Goal: Communication & Community: Participate in discussion

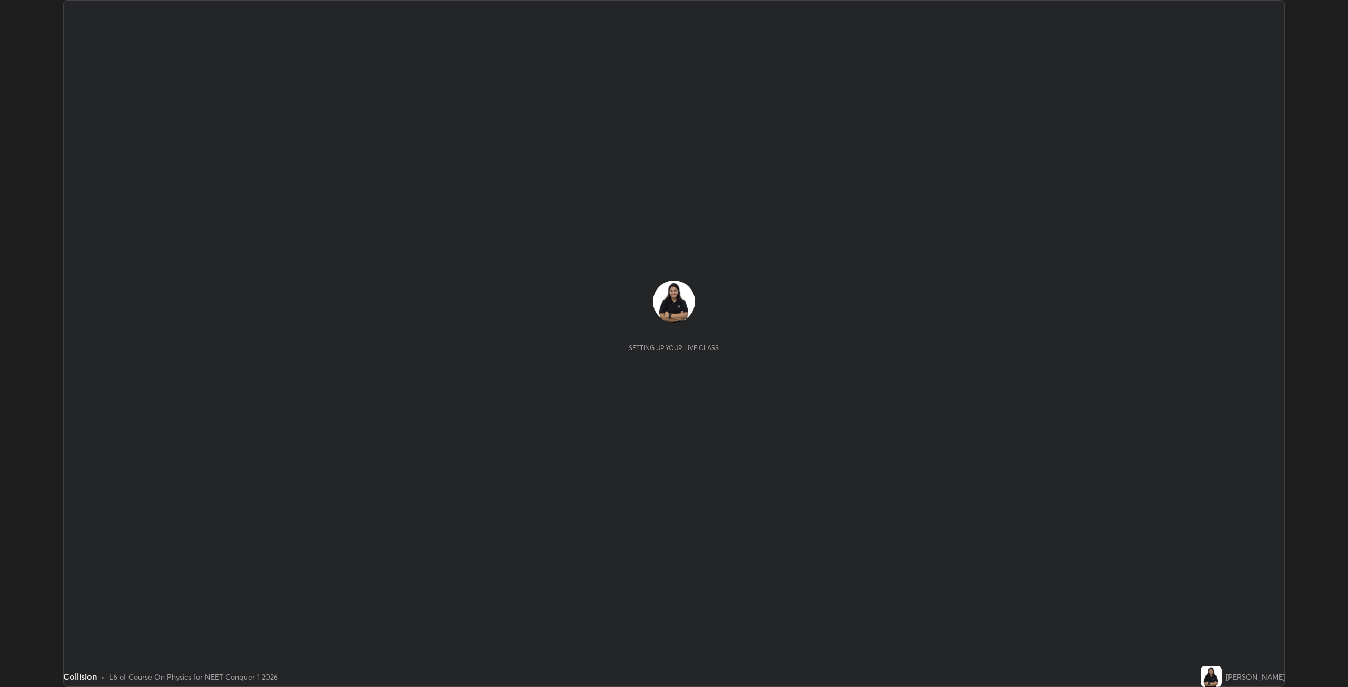
scroll to position [687, 1348]
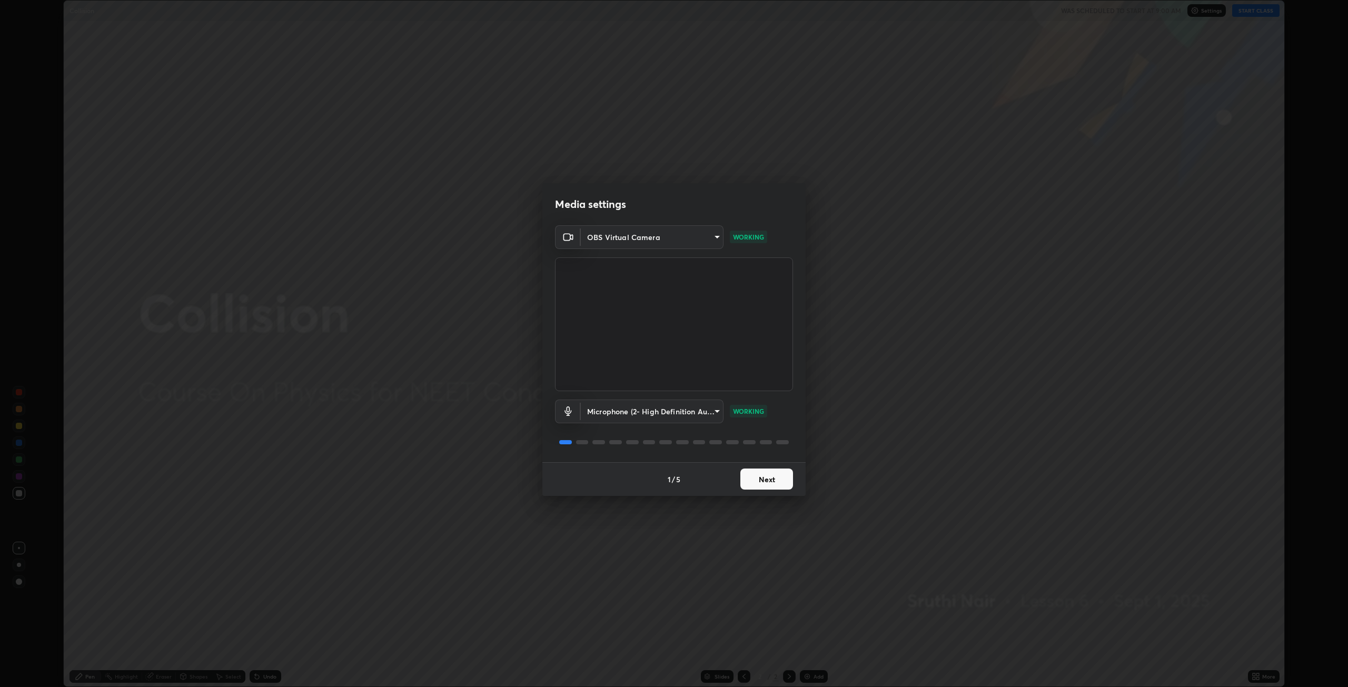
click at [772, 476] on button "Next" at bounding box center [766, 479] width 53 height 21
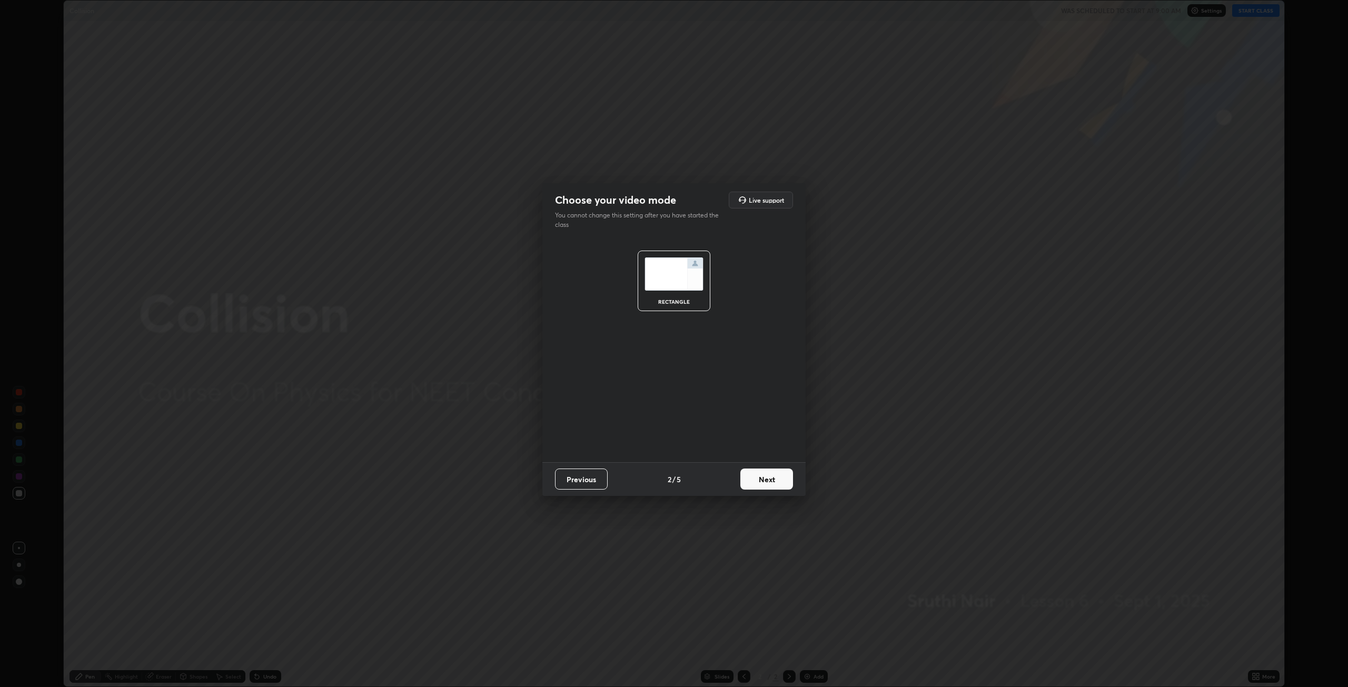
click at [774, 481] on button "Next" at bounding box center [766, 479] width 53 height 21
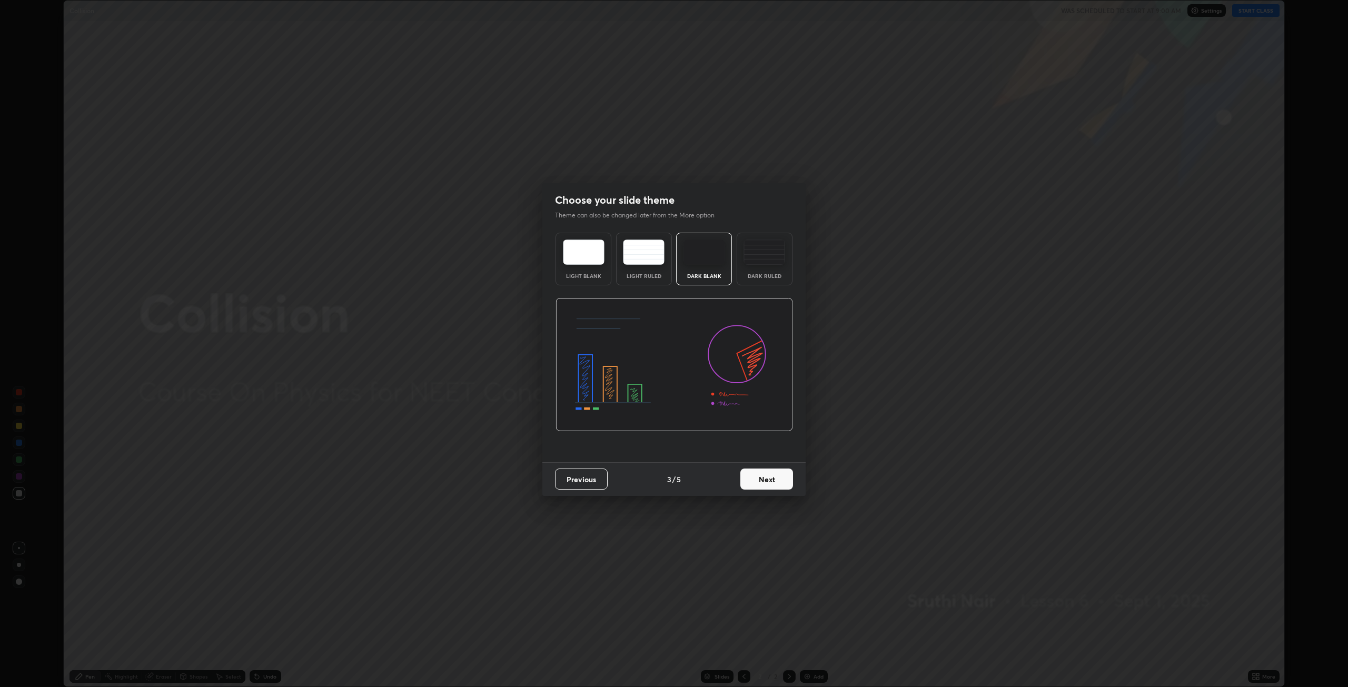
click at [769, 277] on div "Dark Ruled" at bounding box center [765, 275] width 42 height 5
click at [771, 482] on button "Next" at bounding box center [766, 479] width 53 height 21
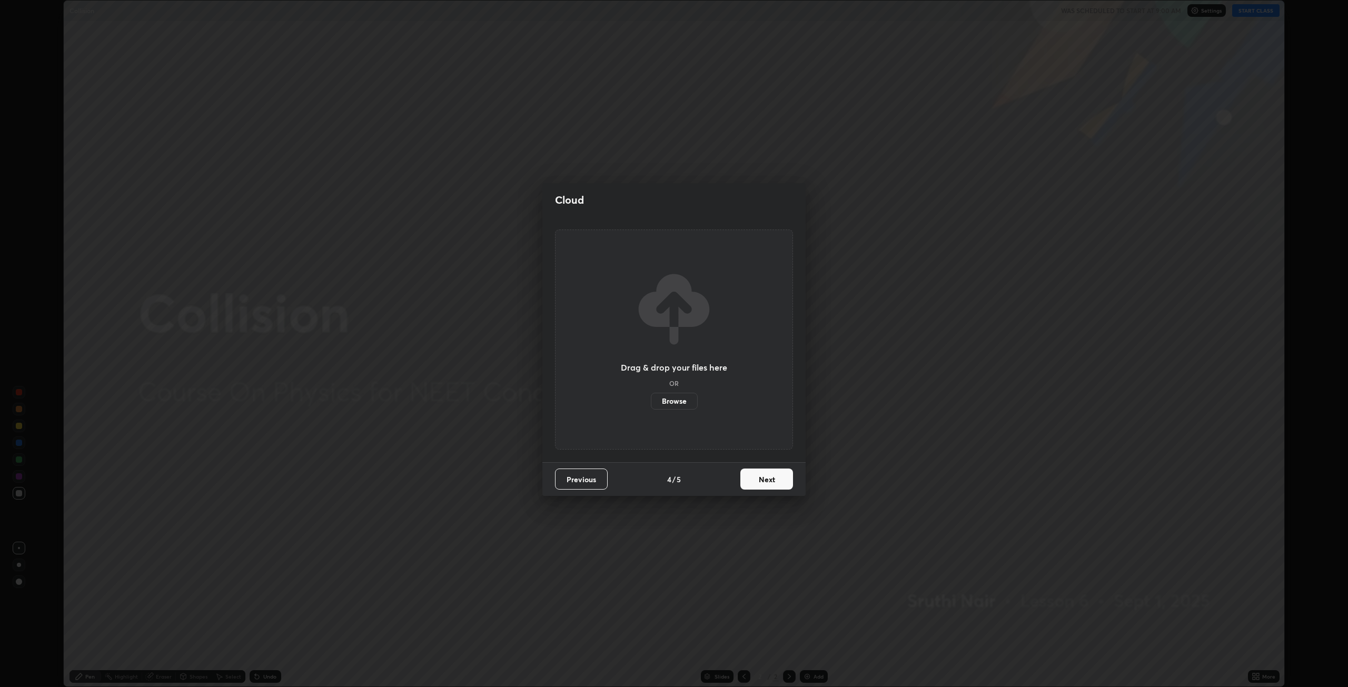
click at [776, 470] on button "Next" at bounding box center [766, 479] width 53 height 21
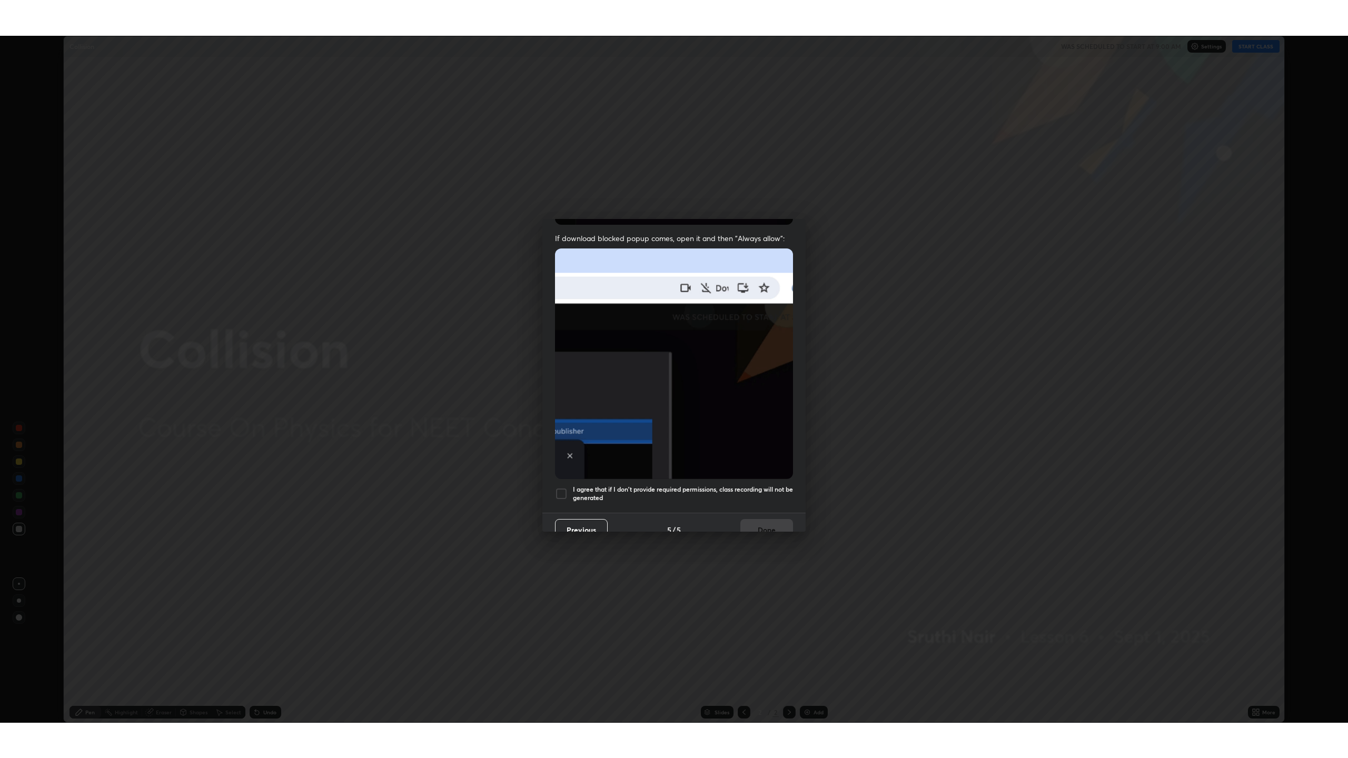
scroll to position [214, 0]
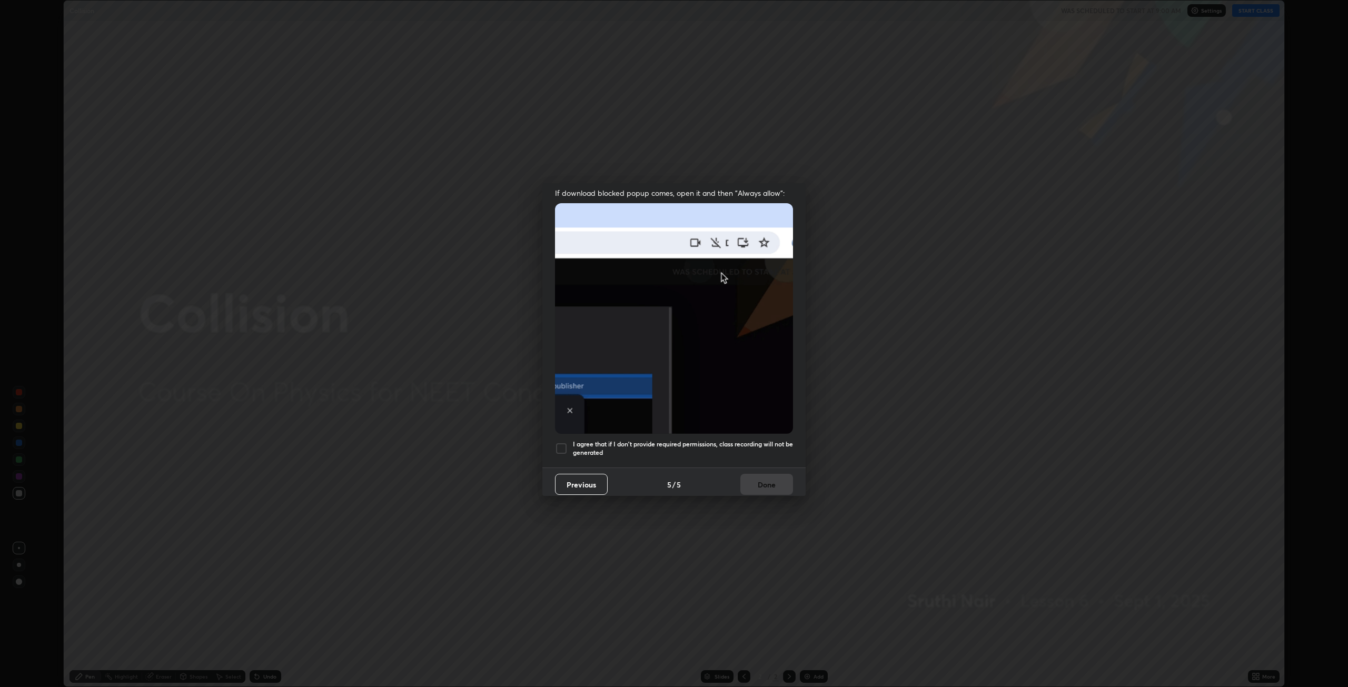
click at [564, 442] on div at bounding box center [561, 448] width 13 height 13
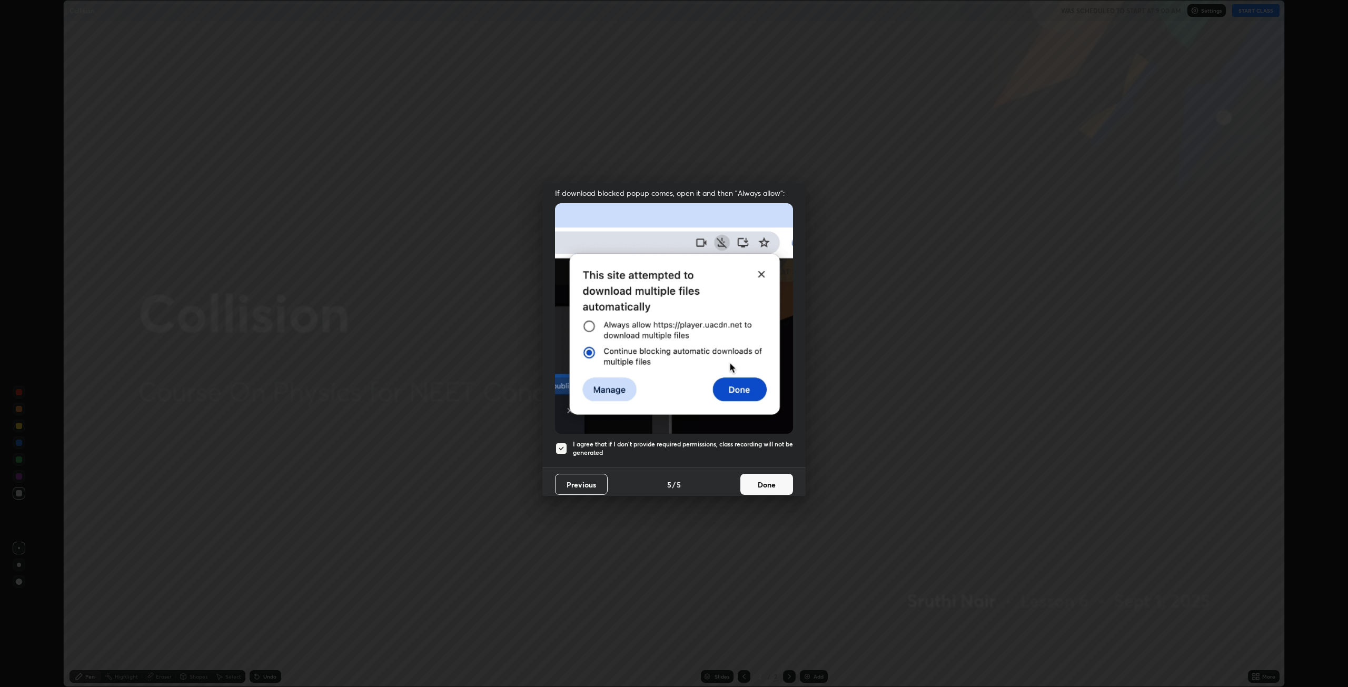
click at [759, 479] on button "Done" at bounding box center [766, 484] width 53 height 21
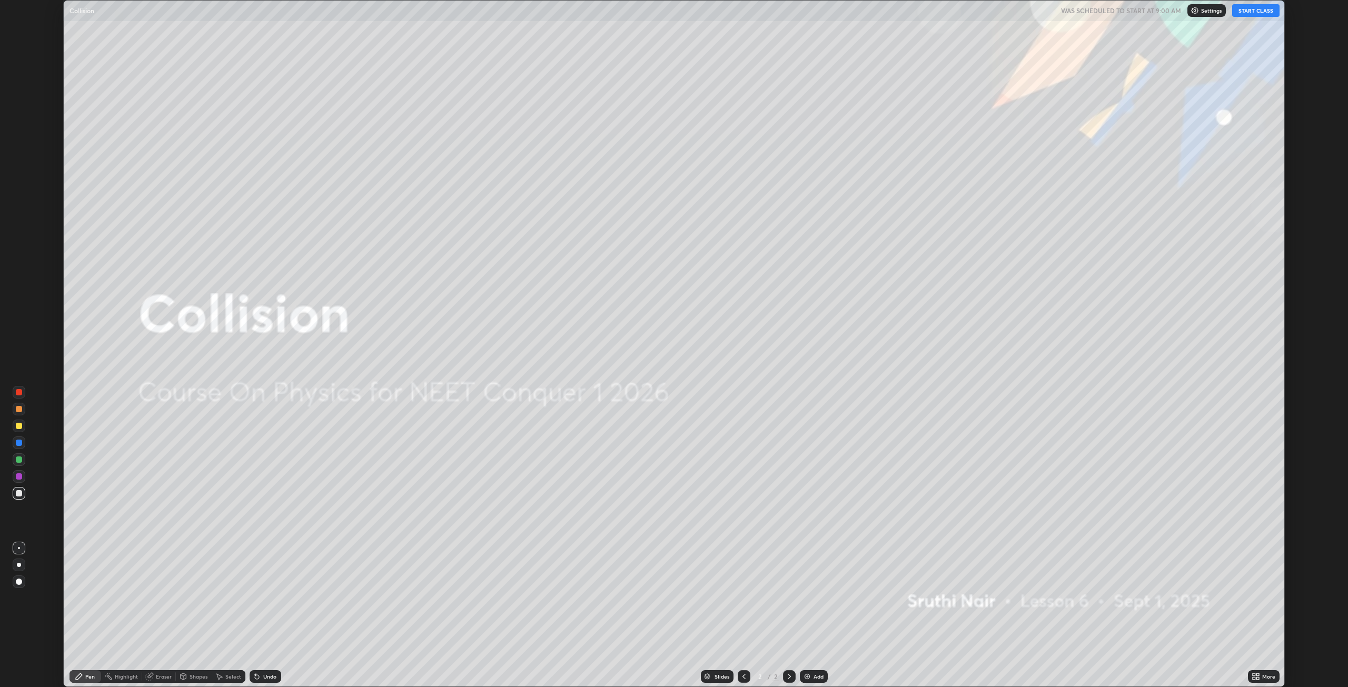
click at [1250, 5] on button "START CLASS" at bounding box center [1255, 10] width 47 height 13
click at [809, 676] on img at bounding box center [807, 677] width 8 height 8
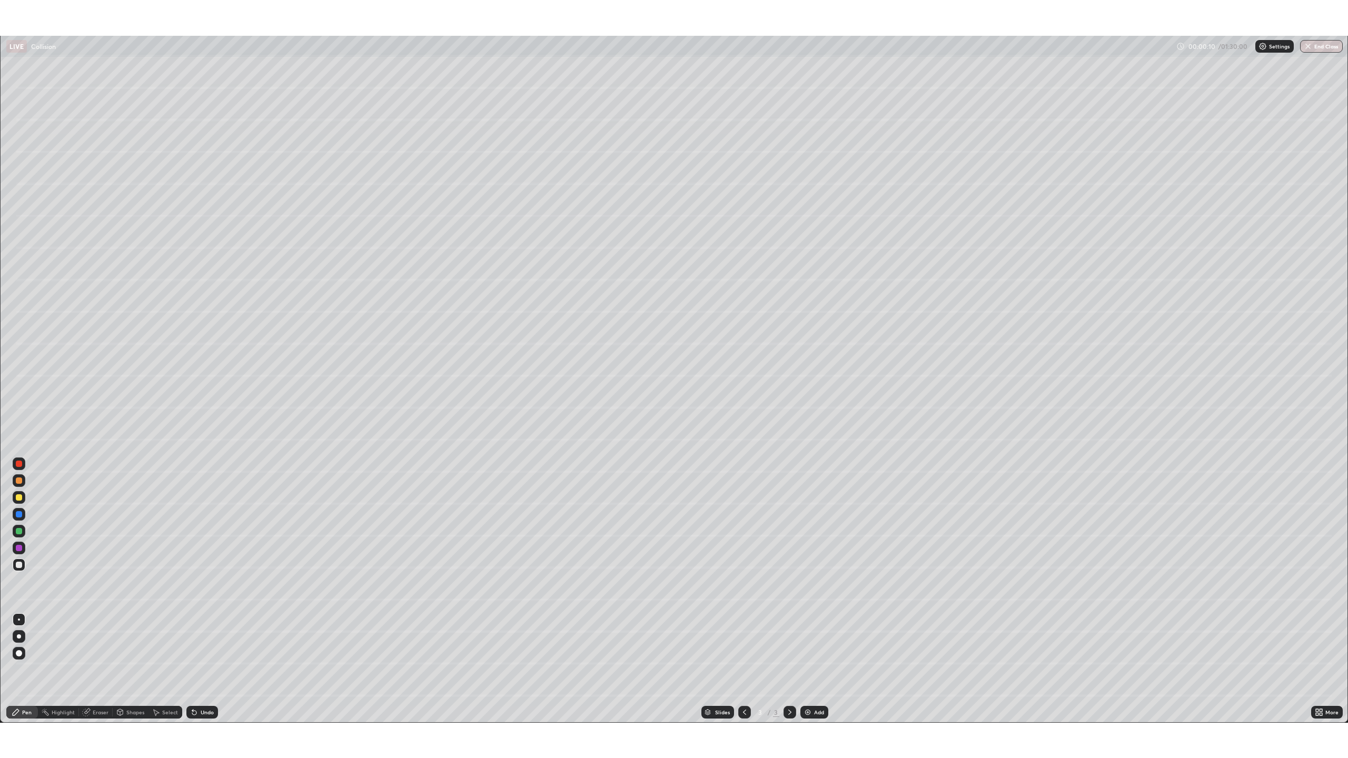
scroll to position [758, 1348]
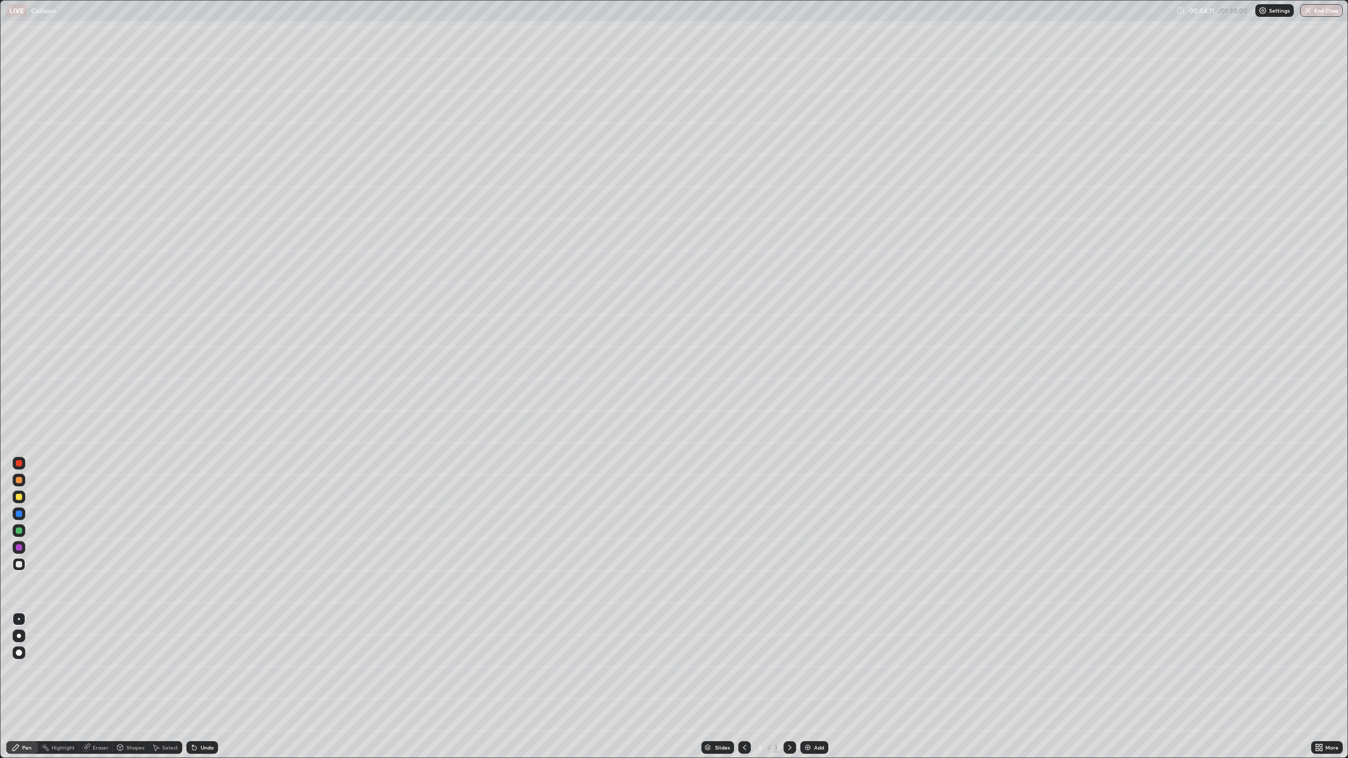
click at [95, 687] on div "Eraser" at bounding box center [96, 748] width 34 height 13
click at [27, 687] on div "Pen" at bounding box center [26, 747] width 9 height 5
click at [17, 461] on div at bounding box center [19, 463] width 6 height 6
click at [18, 496] on div at bounding box center [19, 497] width 6 height 6
click at [362, 687] on div "Slides 3 / 3 Add" at bounding box center [764, 747] width 1093 height 21
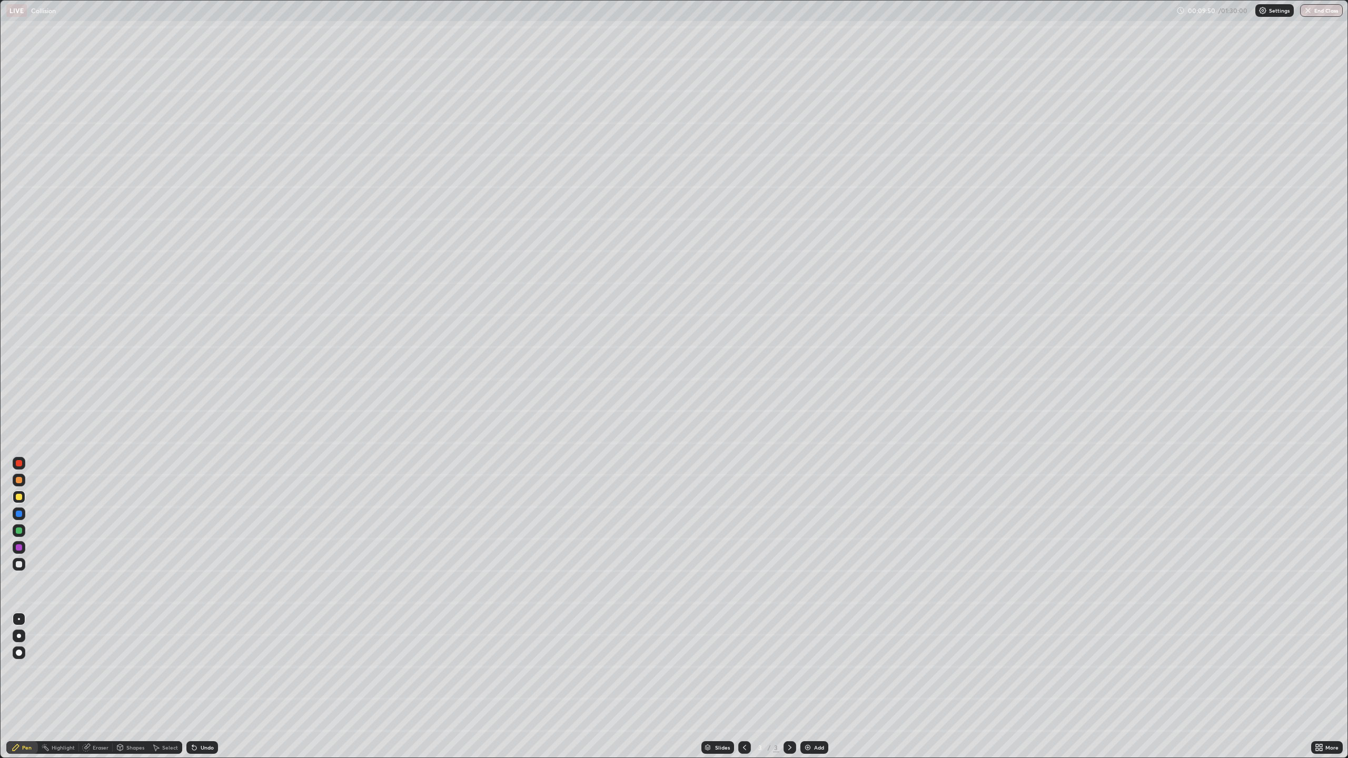
click at [17, 655] on div at bounding box center [19, 653] width 6 height 6
click at [23, 544] on div at bounding box center [19, 547] width 13 height 13
click at [21, 615] on div at bounding box center [19, 619] width 13 height 13
click at [23, 495] on div at bounding box center [19, 497] width 13 height 13
click at [17, 480] on div at bounding box center [19, 480] width 6 height 6
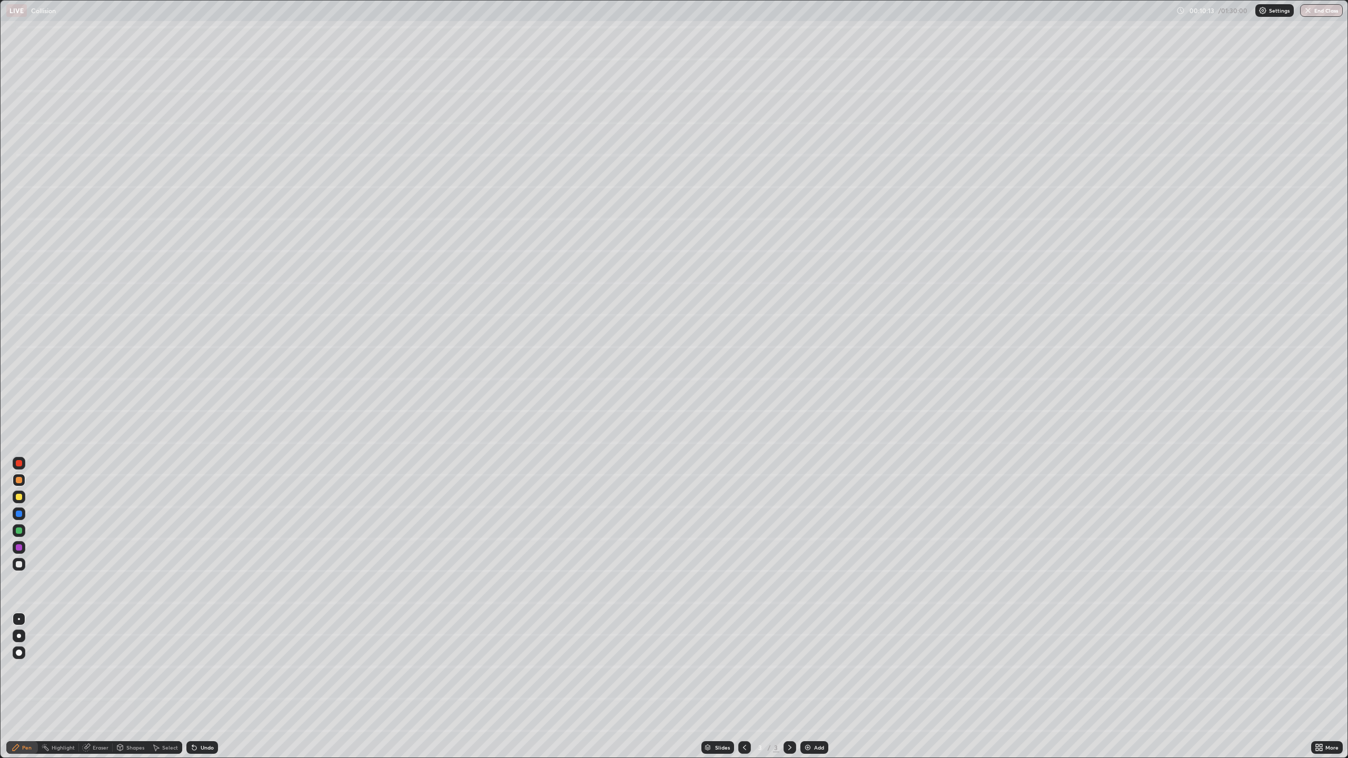
click at [16, 687] on icon at bounding box center [16, 748] width 8 height 8
click at [17, 547] on div at bounding box center [19, 548] width 6 height 6
click at [19, 480] on div at bounding box center [19, 480] width 6 height 6
click at [17, 544] on div at bounding box center [19, 547] width 13 height 13
click at [23, 479] on div at bounding box center [19, 480] width 13 height 13
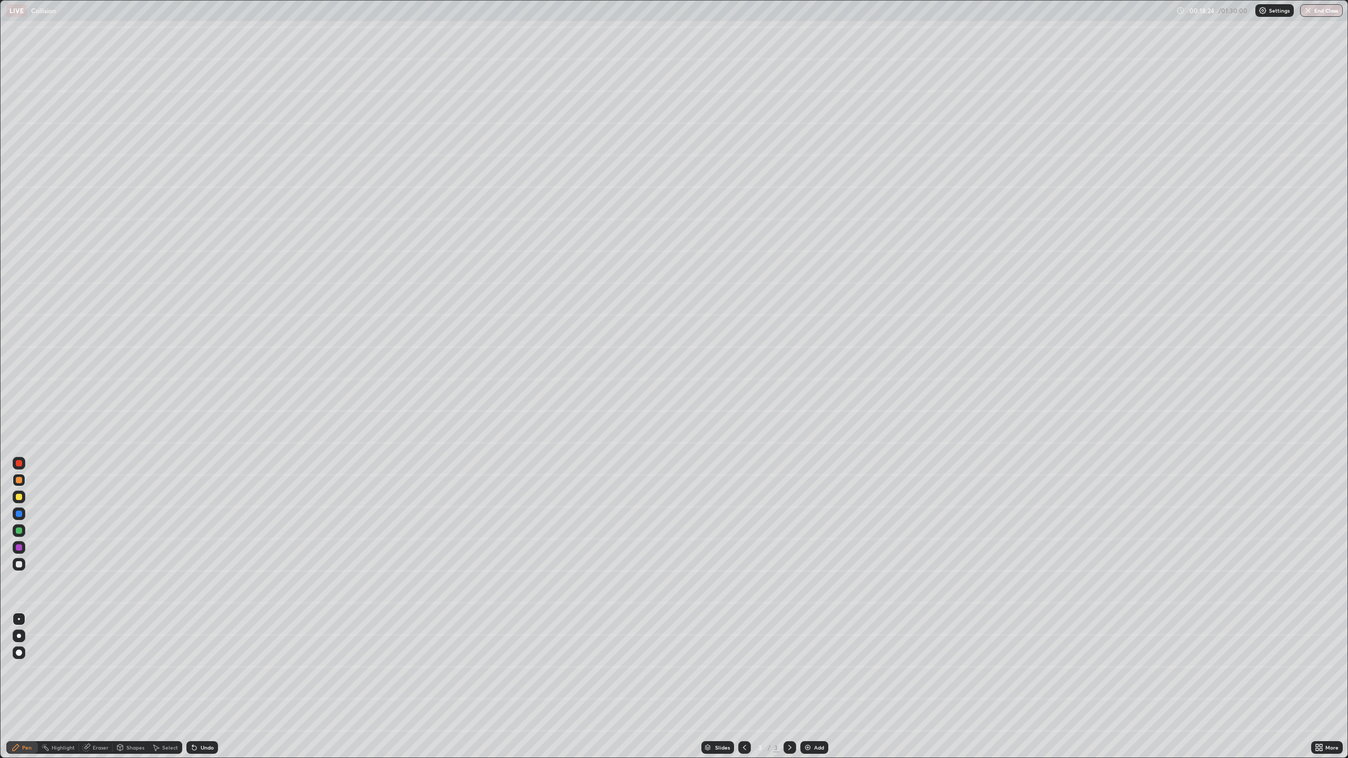
click at [14, 477] on div at bounding box center [19, 480] width 13 height 13
click at [21, 461] on div at bounding box center [19, 463] width 6 height 6
click at [19, 564] on div at bounding box center [19, 564] width 6 height 6
click at [17, 325] on div "Erase all" at bounding box center [18, 379] width 25 height 716
click at [808, 687] on img at bounding box center [808, 748] width 8 height 8
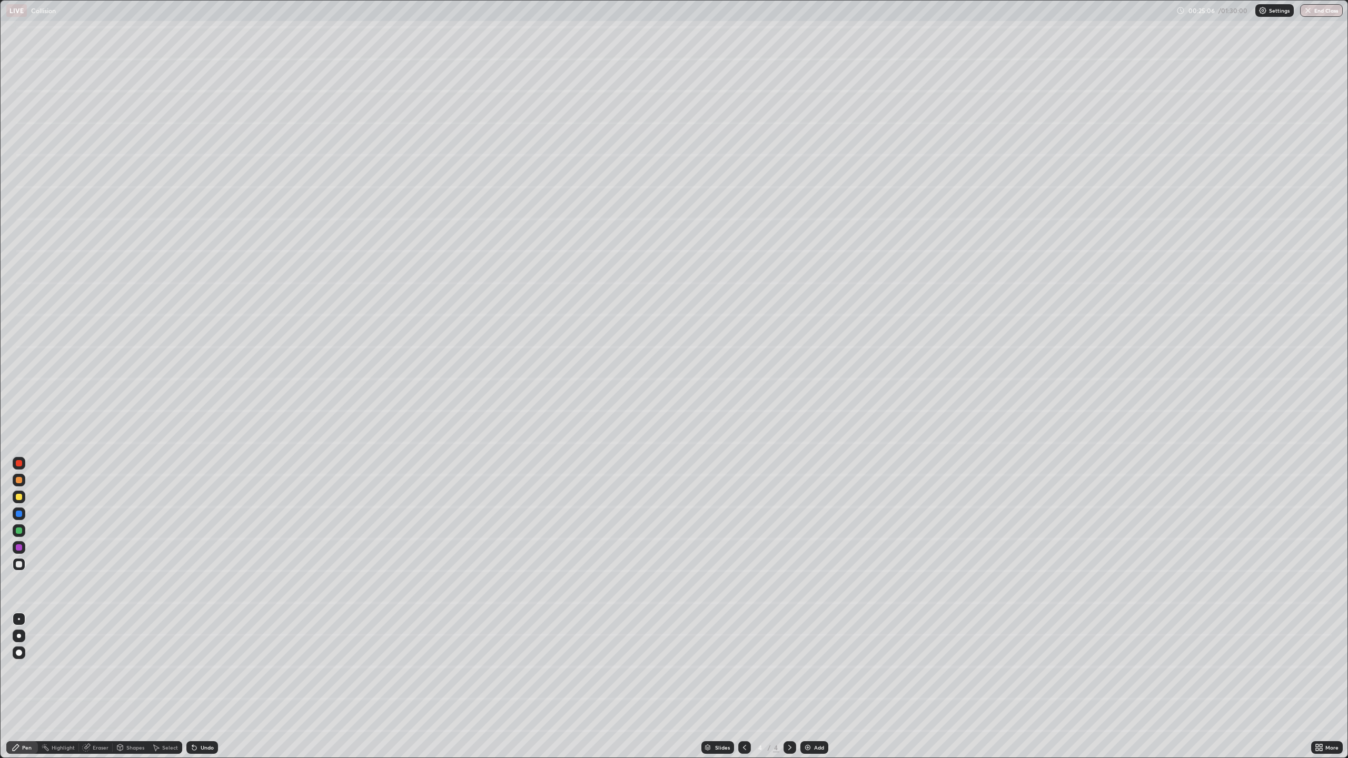
click at [19, 466] on div at bounding box center [19, 463] width 6 height 6
click at [15, 503] on div at bounding box center [19, 497] width 13 height 13
click at [16, 566] on div at bounding box center [19, 564] width 6 height 6
click at [948, 687] on div "Slides 4 / 4 Add" at bounding box center [764, 747] width 1093 height 21
click at [202, 687] on div "Undo" at bounding box center [207, 747] width 13 height 5
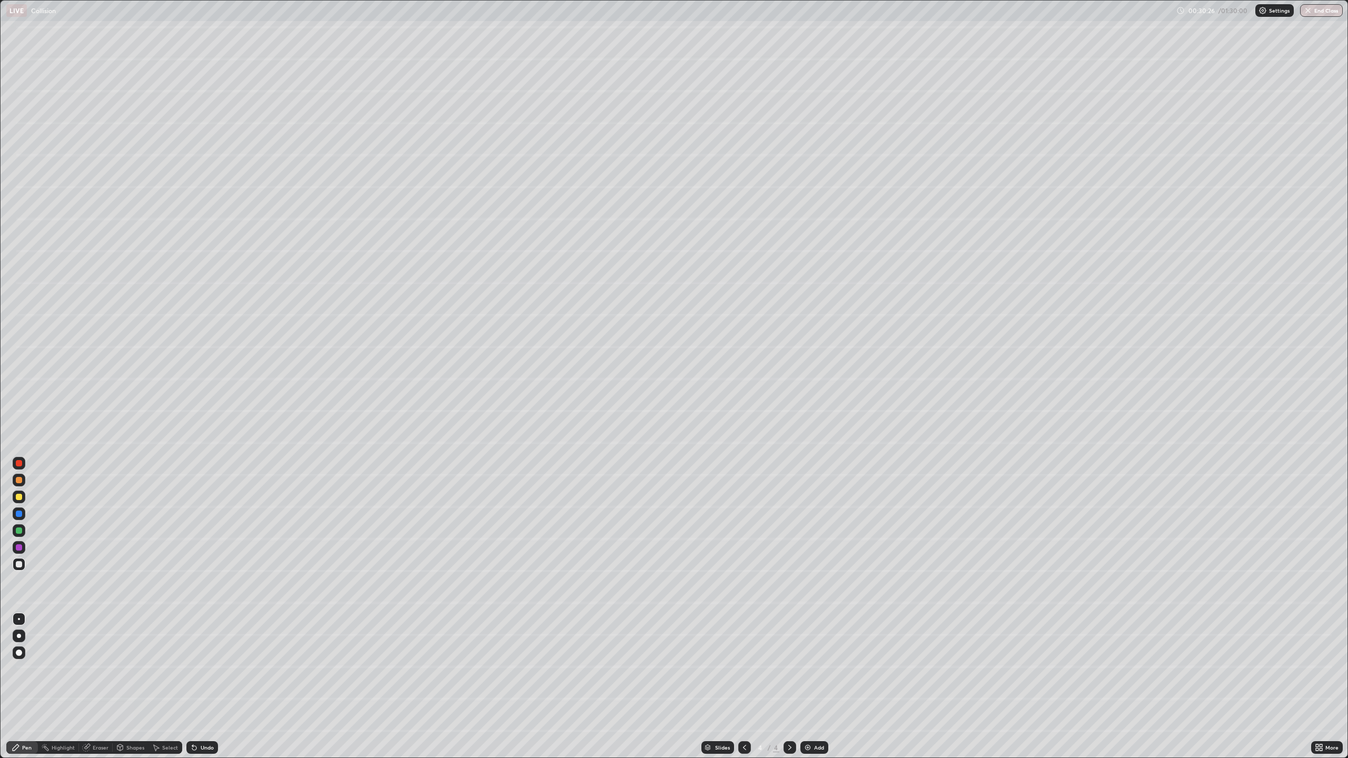
click at [204, 687] on div "Undo" at bounding box center [202, 748] width 32 height 13
click at [206, 687] on div "Undo" at bounding box center [207, 747] width 13 height 5
click at [208, 687] on div "Undo" at bounding box center [207, 747] width 13 height 5
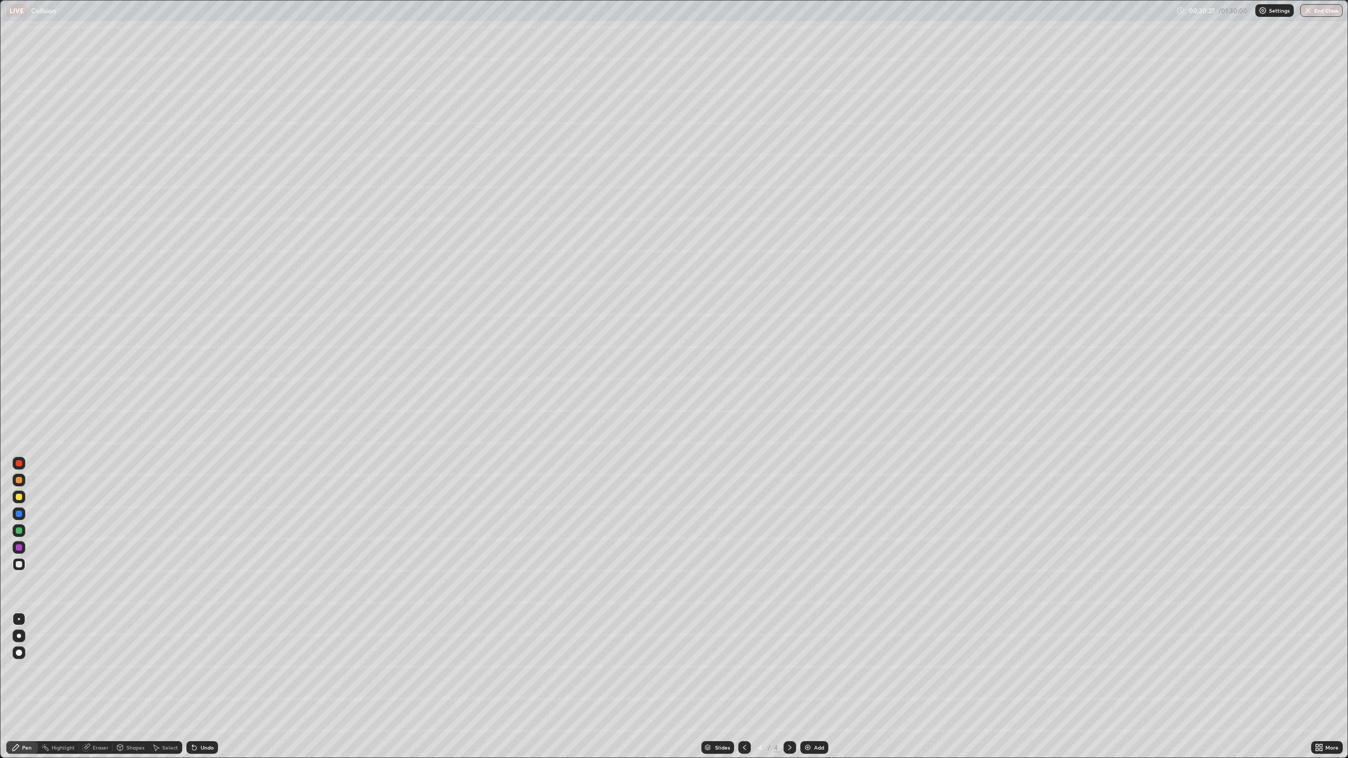
click at [210, 687] on div "Undo" at bounding box center [207, 747] width 13 height 5
click at [212, 687] on div "Undo" at bounding box center [207, 747] width 13 height 5
click at [213, 687] on div "Undo" at bounding box center [202, 748] width 32 height 13
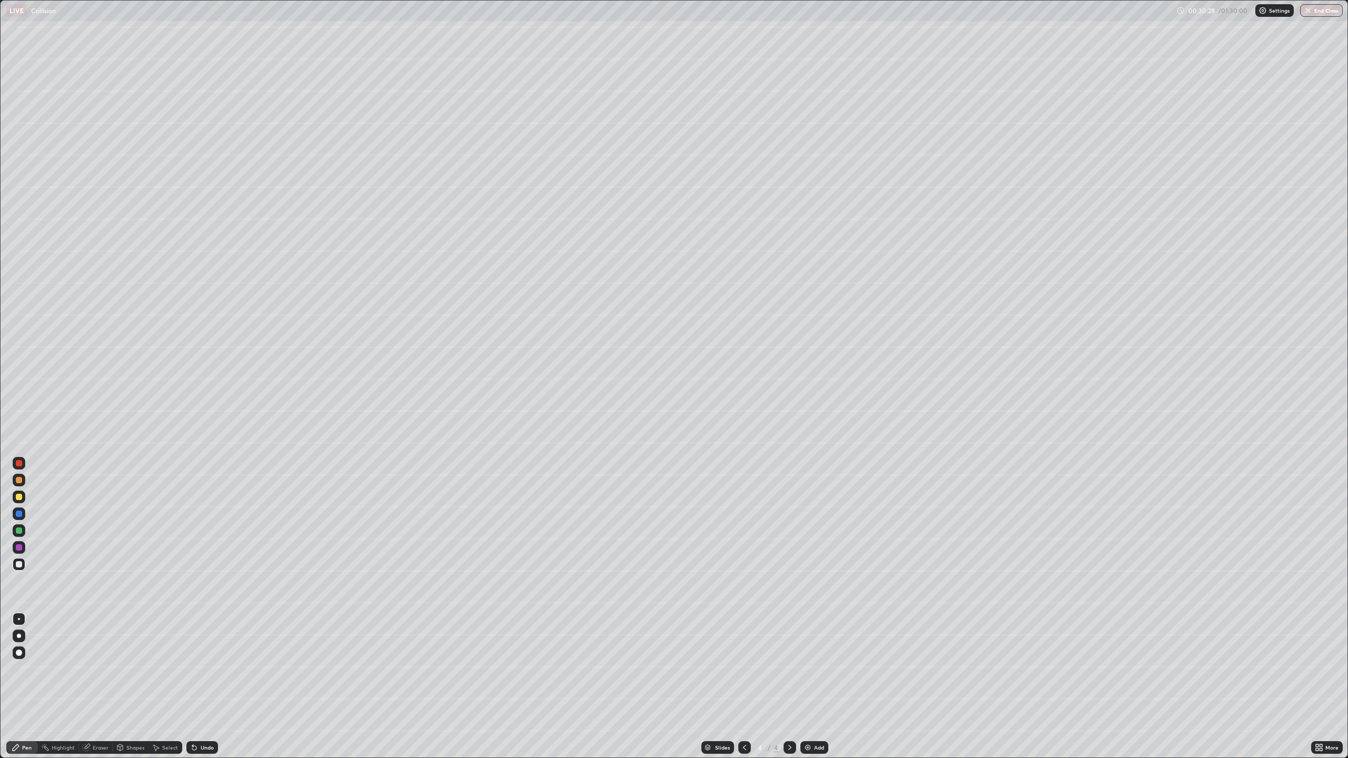
click at [213, 687] on div "Undo" at bounding box center [202, 748] width 32 height 13
click at [211, 687] on div "Undo" at bounding box center [207, 747] width 13 height 5
click at [212, 687] on div "Undo" at bounding box center [207, 747] width 13 height 5
click at [16, 651] on div at bounding box center [19, 653] width 13 height 13
click at [13, 529] on div at bounding box center [19, 531] width 13 height 13
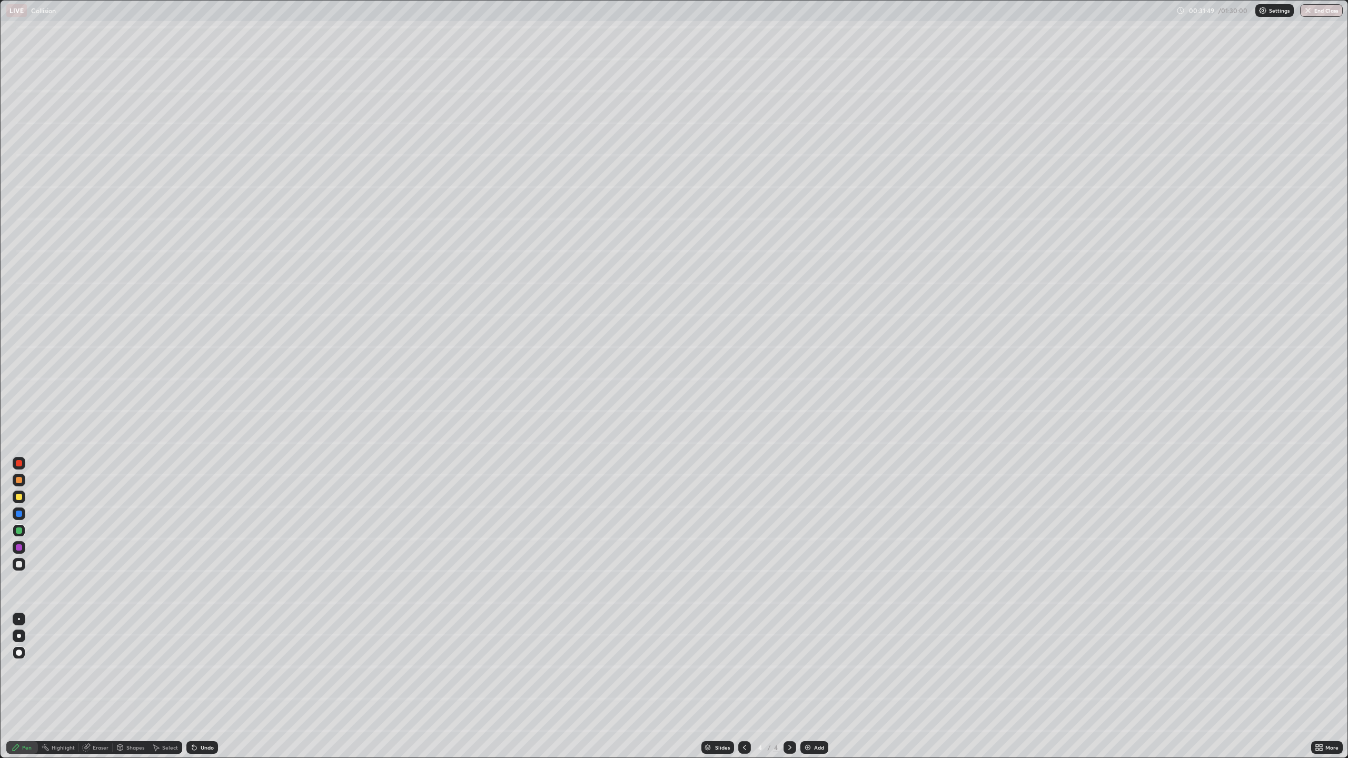
click at [19, 619] on div at bounding box center [19, 619] width 2 height 2
click at [16, 564] on div at bounding box center [19, 564] width 6 height 6
click at [807, 687] on div "Add" at bounding box center [815, 748] width 28 height 13
click at [813, 687] on div "Add" at bounding box center [815, 748] width 28 height 13
click at [18, 461] on div at bounding box center [19, 463] width 6 height 6
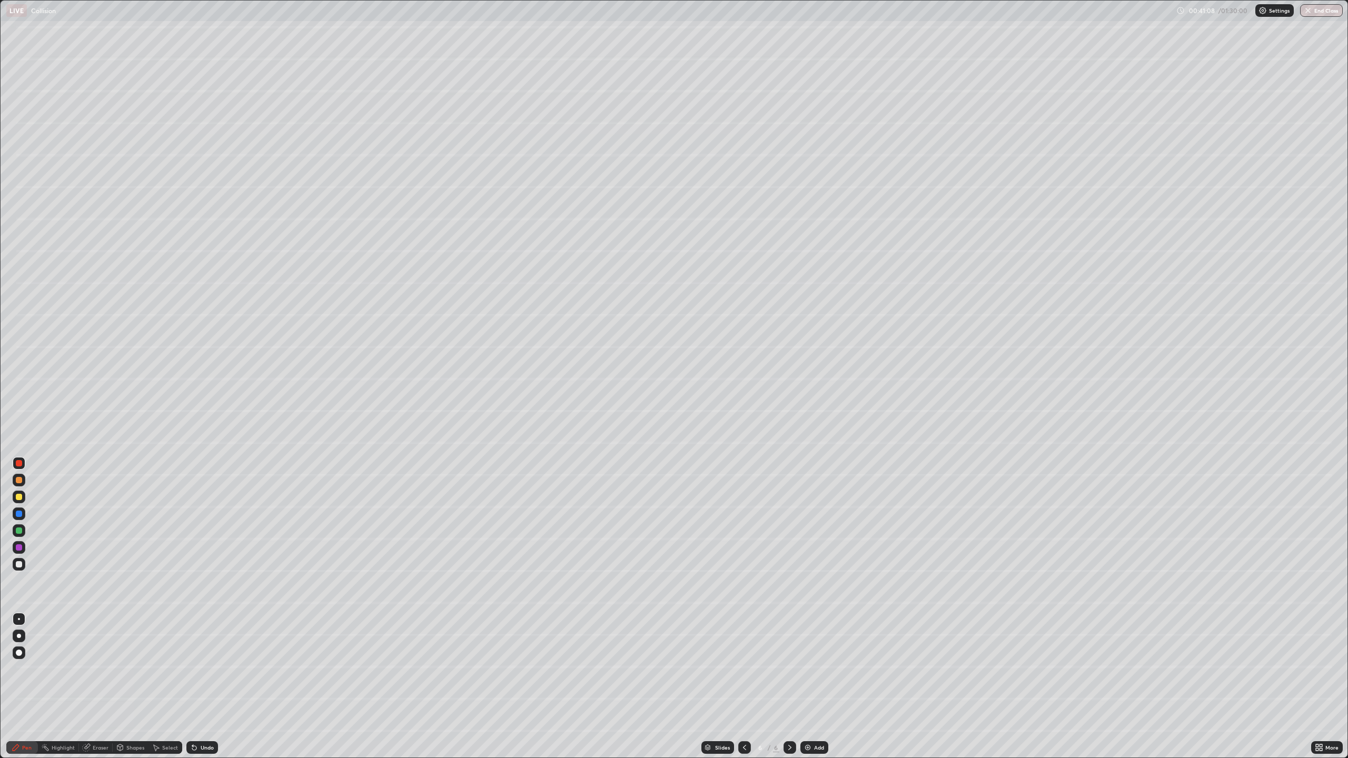
click at [21, 564] on div at bounding box center [19, 564] width 6 height 6
click at [18, 495] on div at bounding box center [19, 497] width 6 height 6
click at [19, 463] on div at bounding box center [19, 463] width 6 height 6
click at [815, 687] on div "Add" at bounding box center [819, 747] width 10 height 5
click at [16, 565] on div at bounding box center [19, 564] width 6 height 6
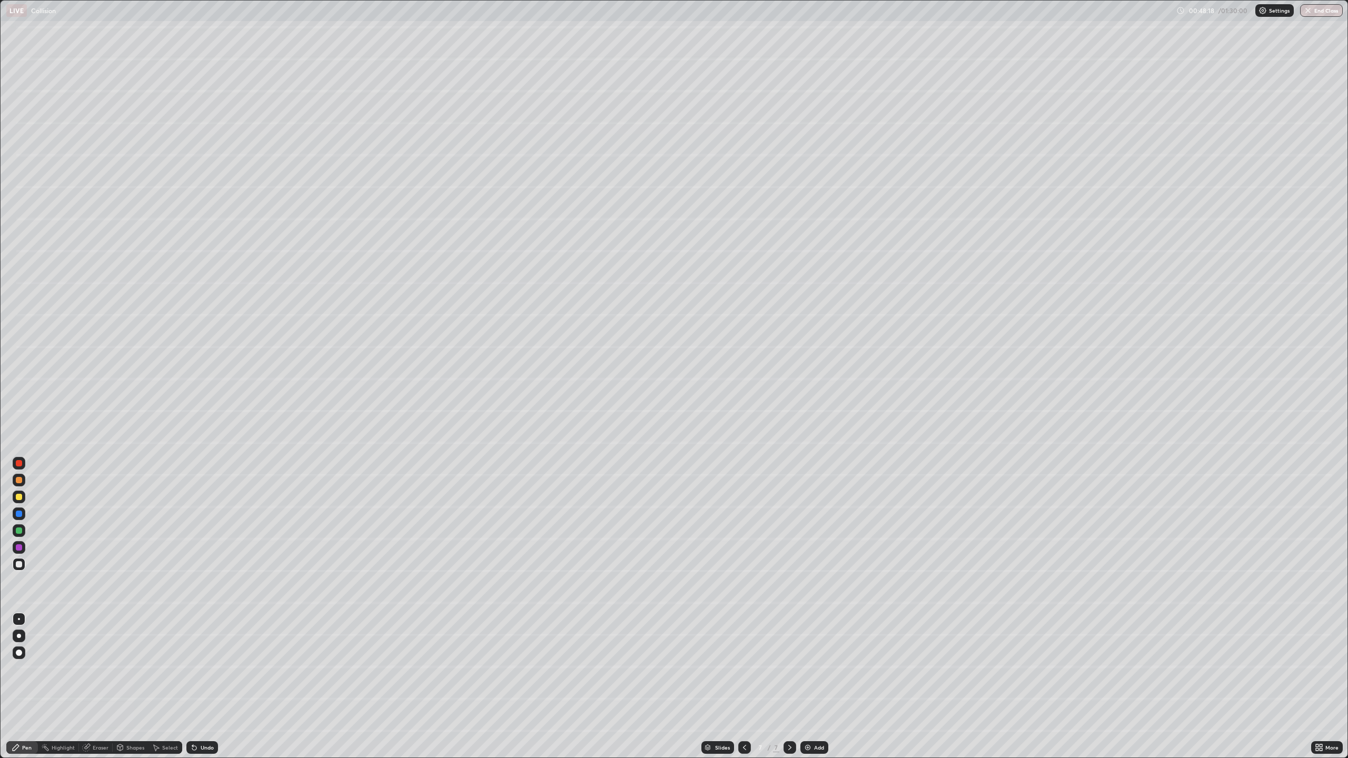
click at [106, 687] on div "Eraser" at bounding box center [101, 747] width 16 height 5
click at [20, 687] on div "Pen" at bounding box center [22, 748] width 32 height 13
click at [27, 687] on div "Pen" at bounding box center [26, 747] width 9 height 5
click at [18, 496] on div at bounding box center [19, 497] width 6 height 6
click at [808, 687] on img at bounding box center [808, 748] width 8 height 8
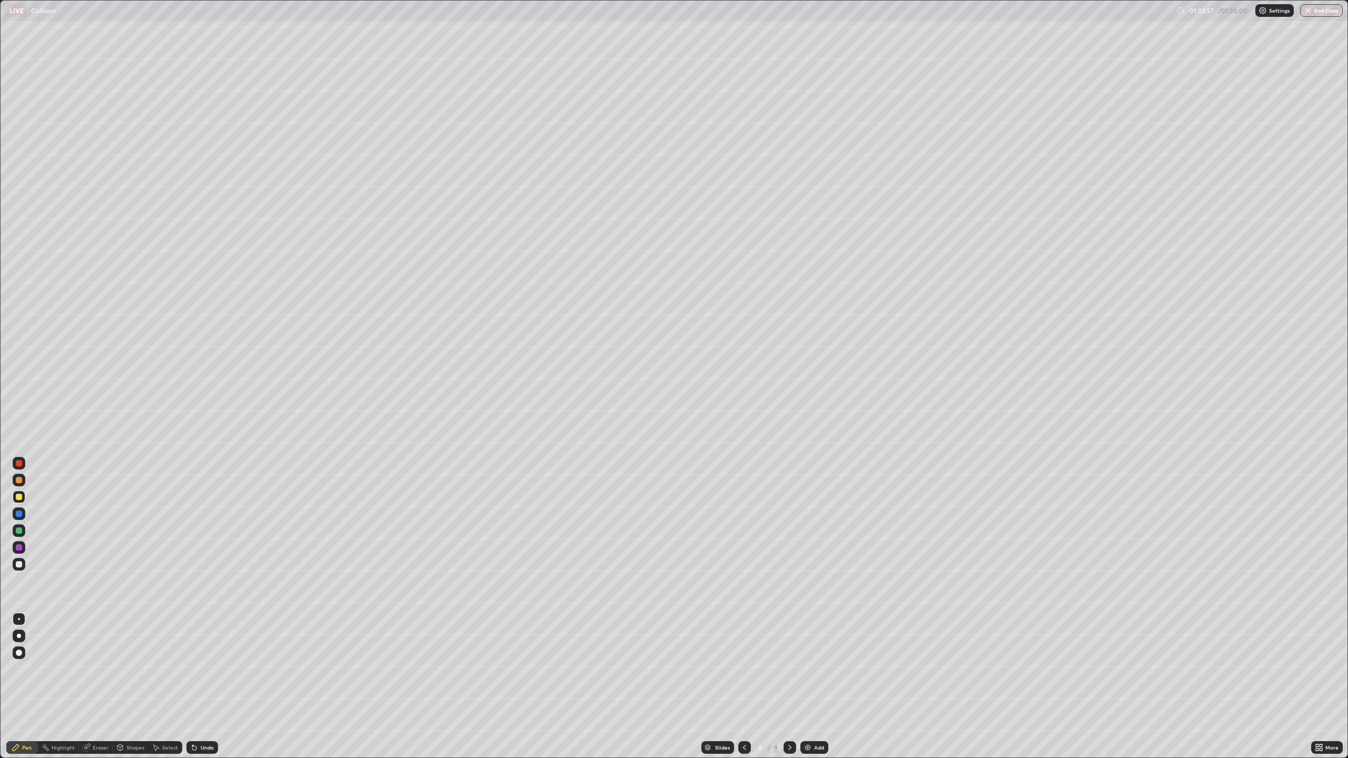
click at [19, 548] on div at bounding box center [19, 548] width 6 height 6
click at [818, 687] on div "Add" at bounding box center [819, 747] width 10 height 5
click at [20, 496] on div at bounding box center [19, 497] width 6 height 6
click at [21, 461] on div at bounding box center [19, 463] width 6 height 6
click at [817, 687] on div "Add" at bounding box center [819, 747] width 10 height 5
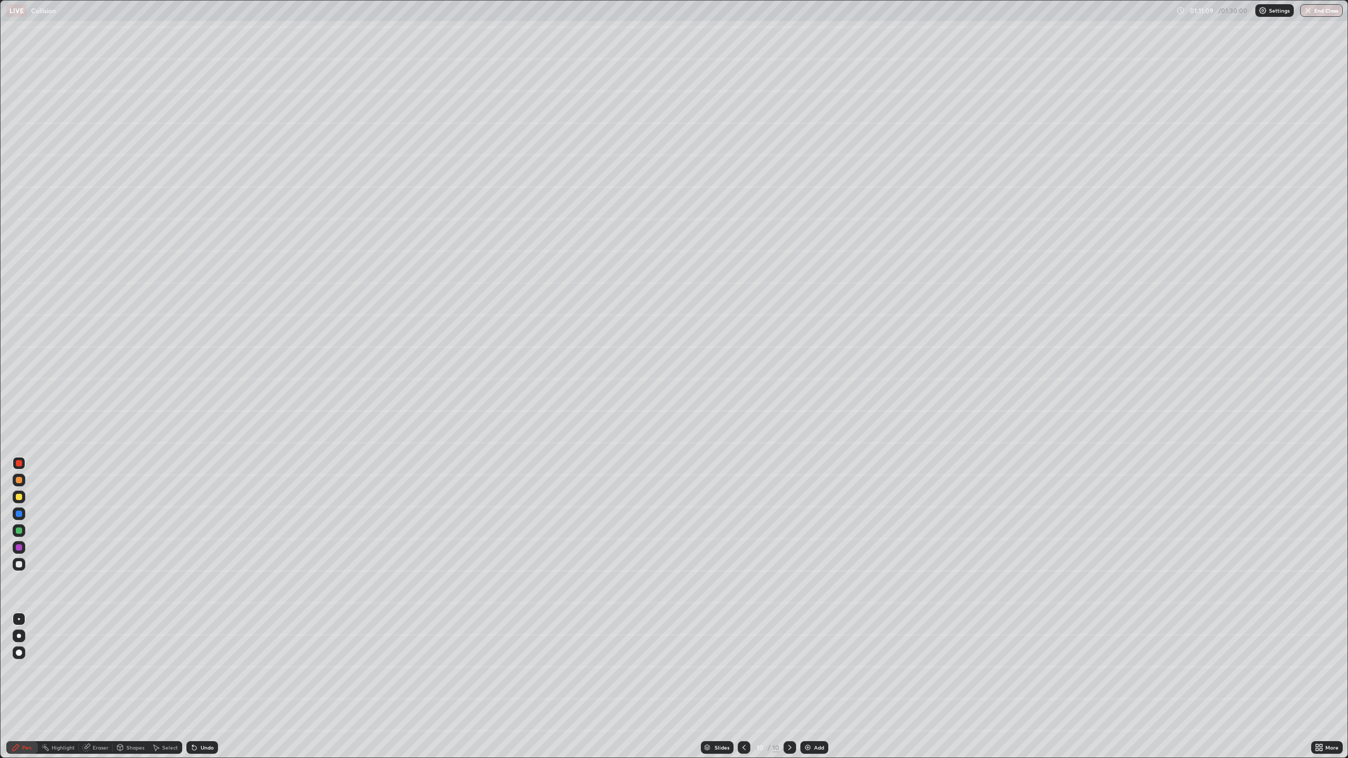
click at [16, 566] on div at bounding box center [19, 564] width 6 height 6
click at [21, 526] on div at bounding box center [19, 531] width 13 height 13
click at [15, 567] on div at bounding box center [19, 564] width 13 height 13
click at [19, 463] on div at bounding box center [19, 463] width 6 height 6
click at [19, 653] on div at bounding box center [19, 653] width 6 height 6
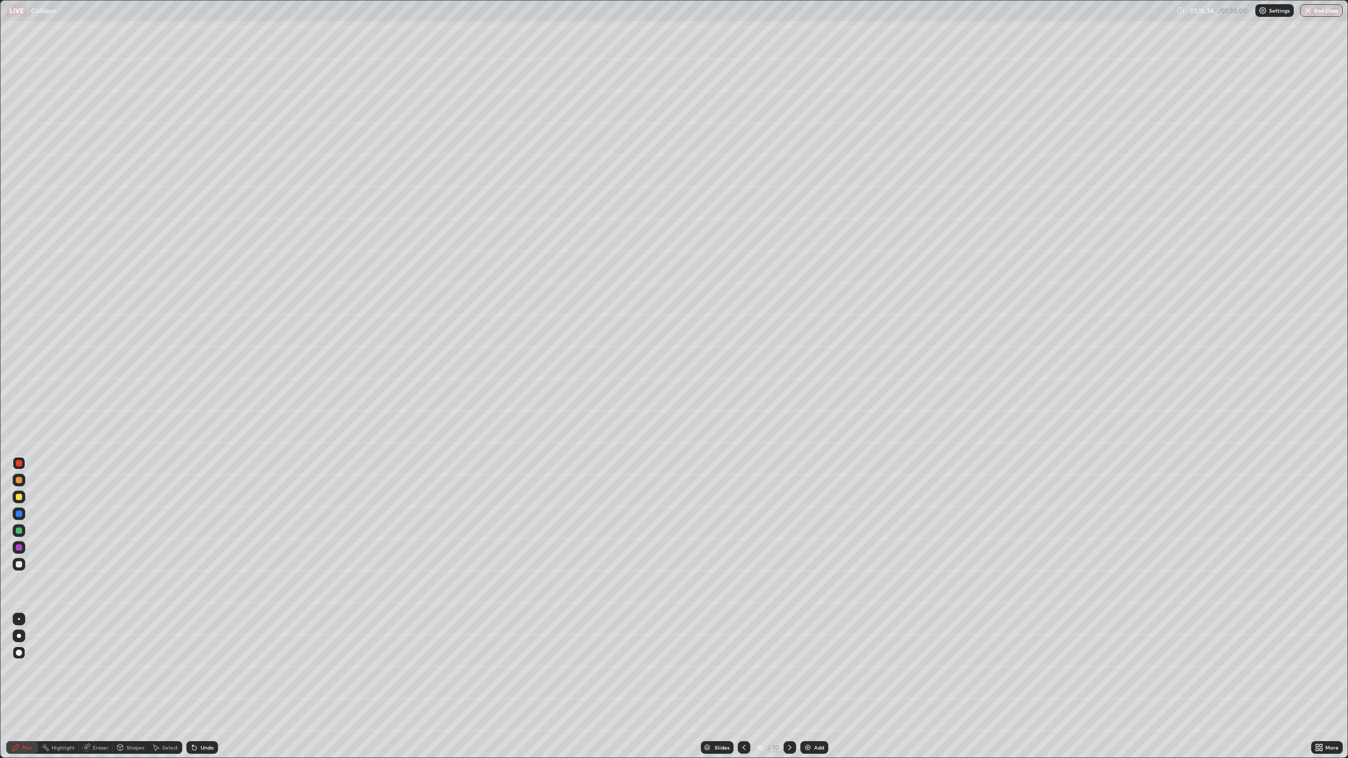
click at [23, 548] on div at bounding box center [19, 547] width 13 height 13
click at [24, 564] on div at bounding box center [19, 564] width 13 height 13
click at [20, 462] on div at bounding box center [19, 463] width 6 height 6
click at [16, 562] on div at bounding box center [19, 564] width 6 height 6
click at [19, 619] on div at bounding box center [19, 619] width 2 height 2
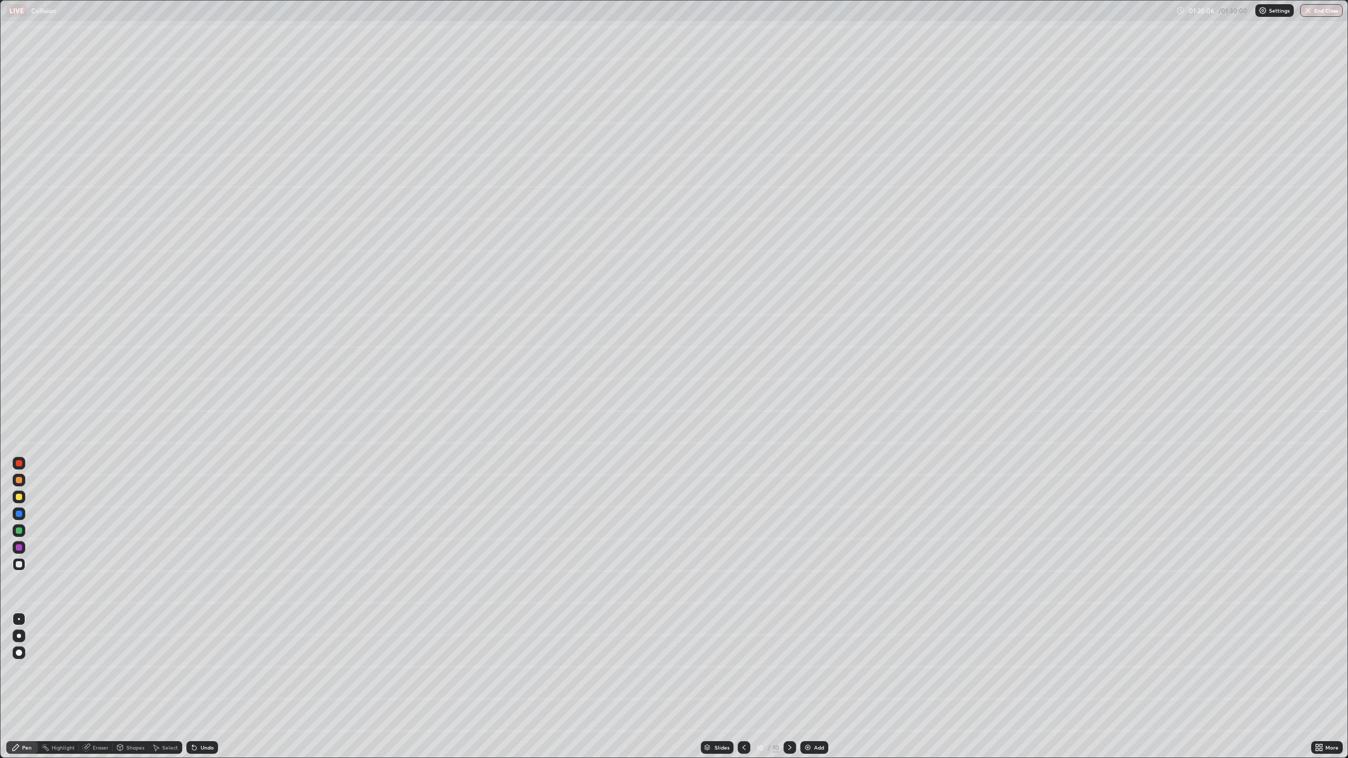
click at [20, 653] on div at bounding box center [19, 653] width 6 height 6
click at [16, 463] on div at bounding box center [19, 463] width 6 height 6
click at [1309, 12] on img "button" at bounding box center [1309, 10] width 8 height 8
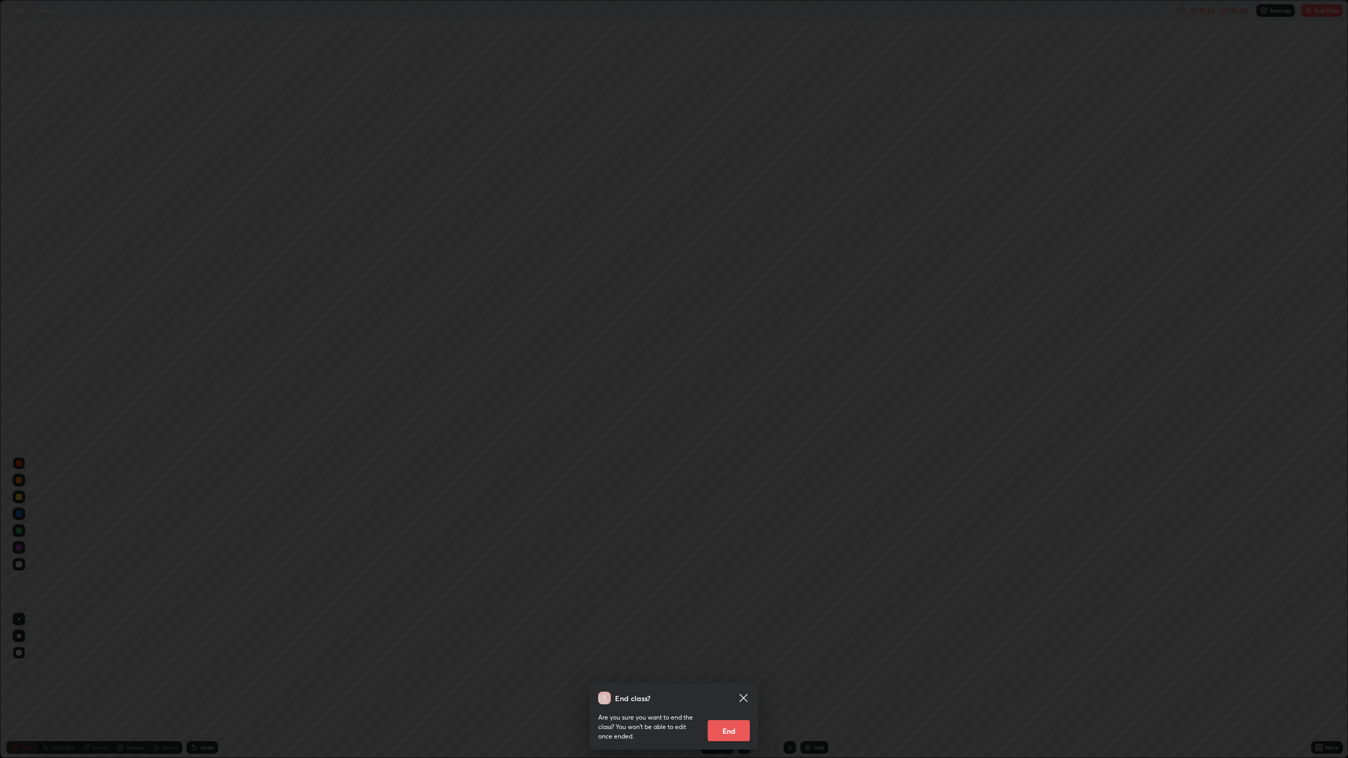
click at [734, 687] on button "End" at bounding box center [729, 730] width 42 height 21
